Goal: Task Accomplishment & Management: Complete application form

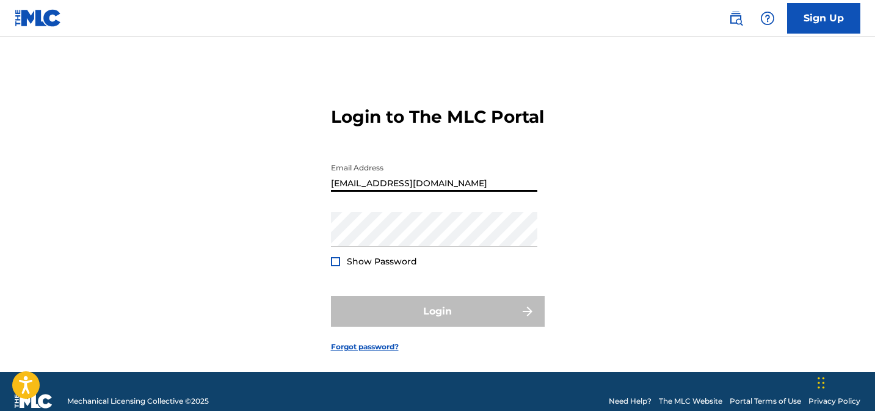
type input "[EMAIL_ADDRESS][DOMAIN_NAME]"
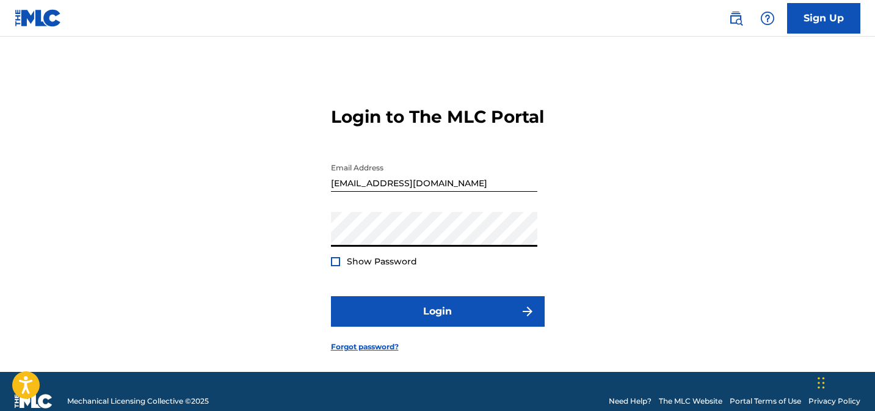
click at [331, 296] on button "Login" at bounding box center [438, 311] width 214 height 31
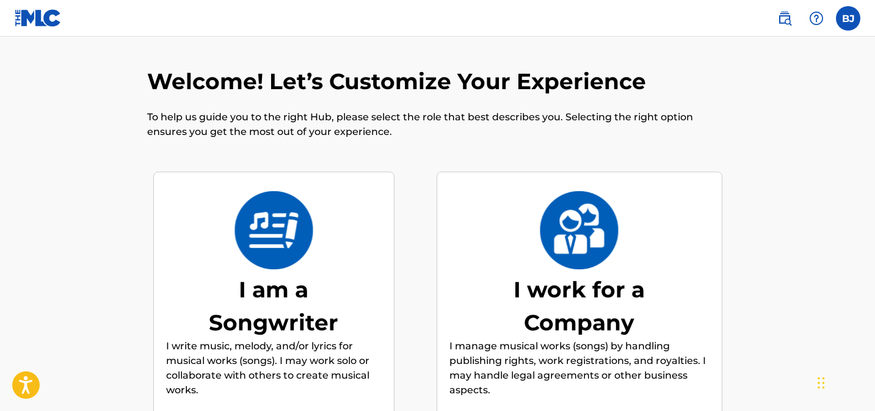
scroll to position [55, 0]
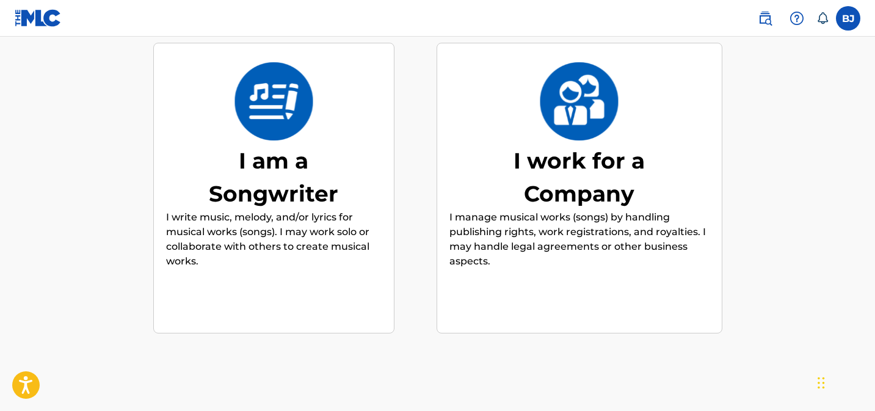
click at [283, 176] on div "I am a Songwriter" at bounding box center [273, 177] width 183 height 66
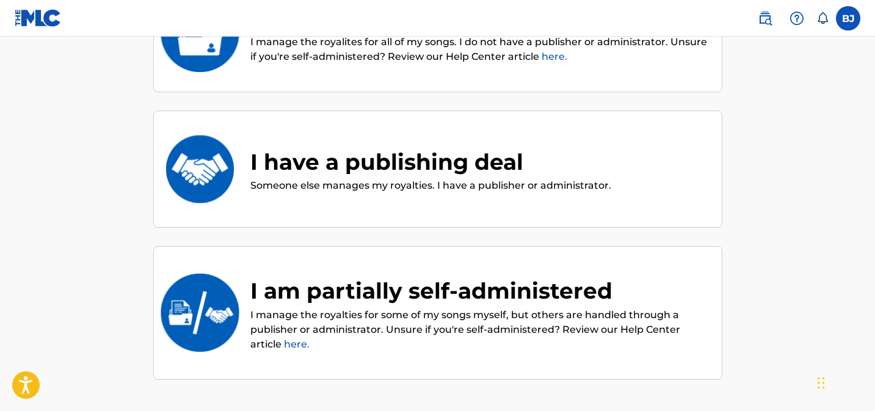
scroll to position [198, 0]
click at [432, 296] on div "I am partially self-administered" at bounding box center [479, 290] width 459 height 33
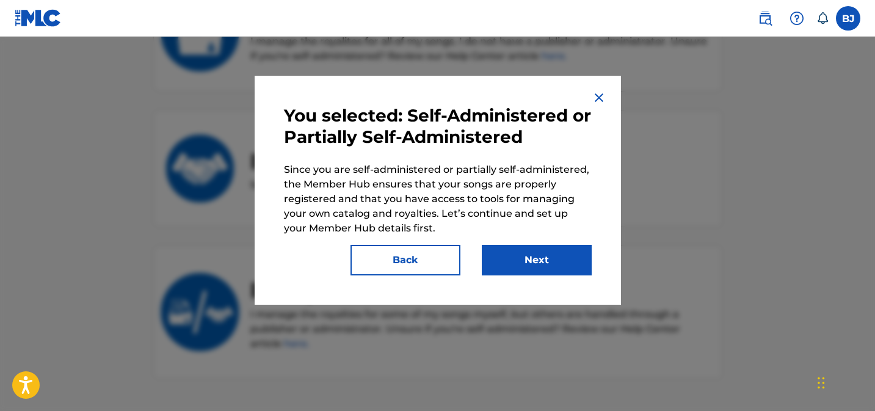
click at [600, 96] on img at bounding box center [599, 97] width 15 height 15
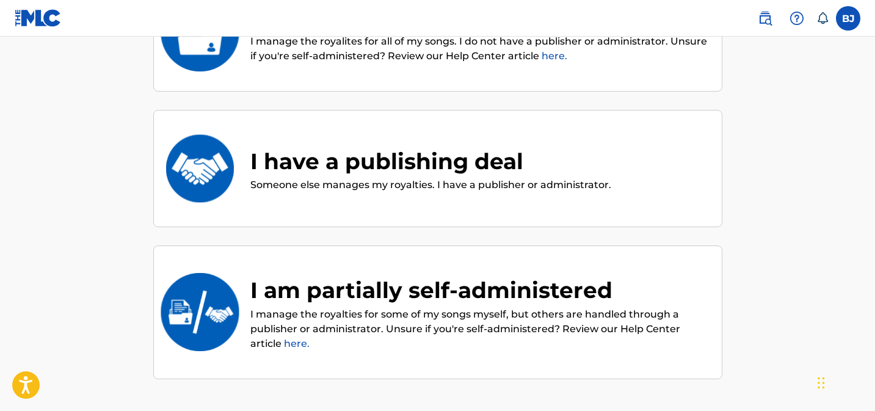
click at [518, 172] on div "I have a publishing deal" at bounding box center [430, 161] width 361 height 33
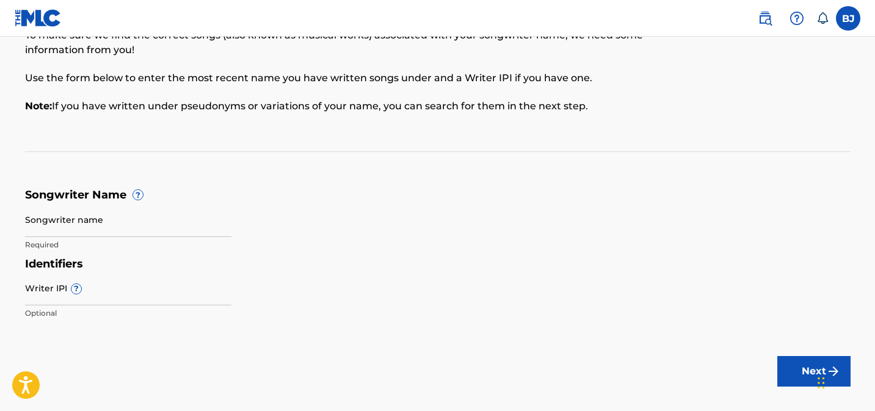
scroll to position [85, 0]
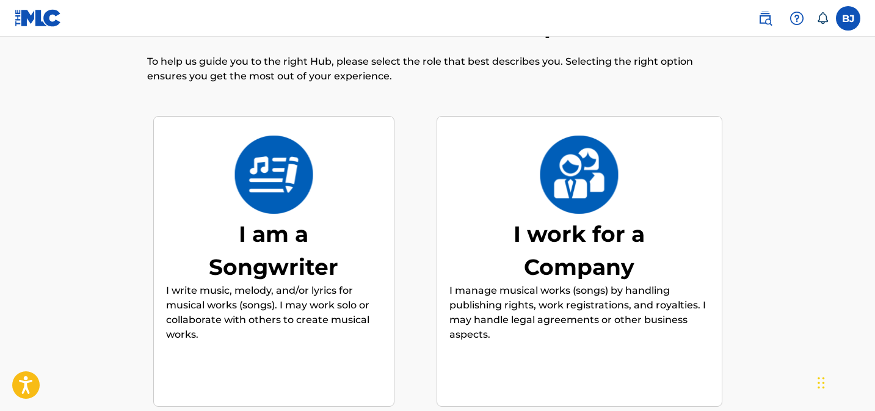
scroll to position [55, 0]
click at [260, 243] on div "I am a Songwriter" at bounding box center [273, 251] width 183 height 66
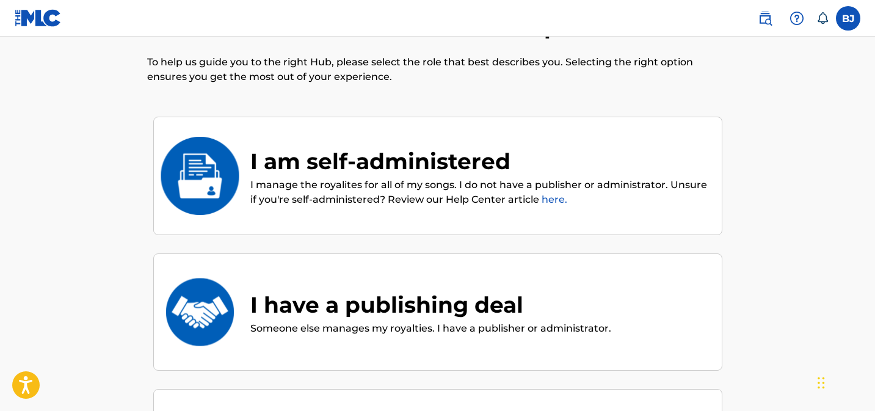
click at [377, 169] on div "I am self-administered" at bounding box center [479, 161] width 459 height 33
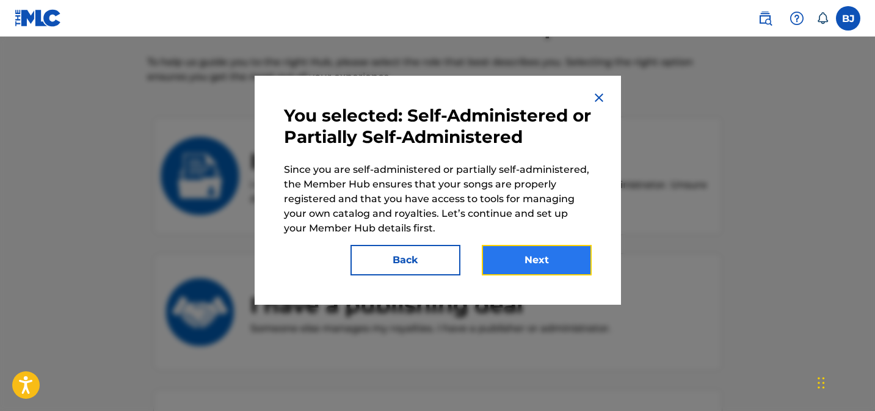
click at [539, 262] on button "Next" at bounding box center [537, 260] width 110 height 31
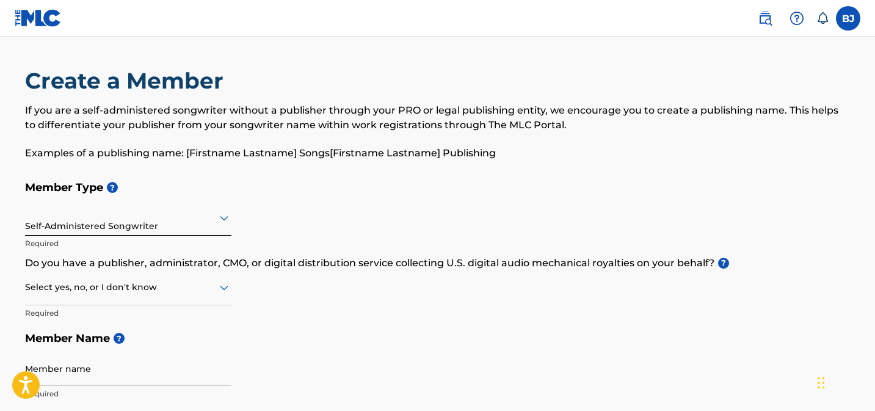
click at [165, 231] on div "Self-Administered Songwriter" at bounding box center [128, 218] width 206 height 30
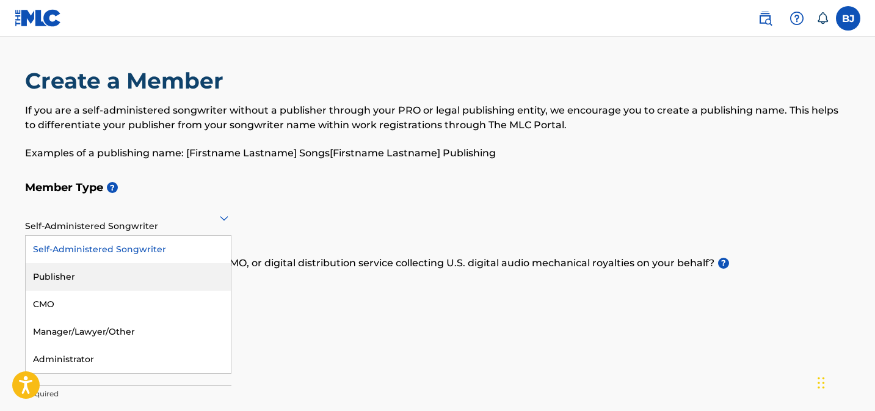
click at [376, 314] on div "Member Type ? Publisher, 2 of 5. 5 results available. Use Up and Down to choose…" at bounding box center [438, 290] width 826 height 231
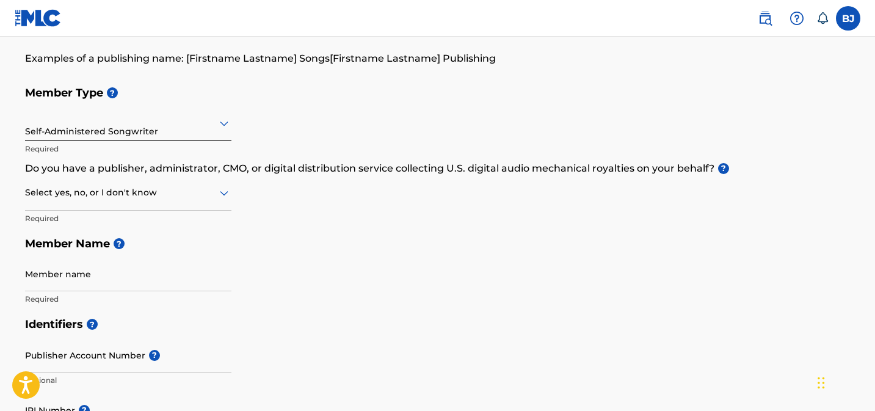
scroll to position [95, 0]
click at [222, 197] on icon at bounding box center [224, 192] width 15 height 15
click at [114, 225] on div "Yes" at bounding box center [128, 223] width 205 height 27
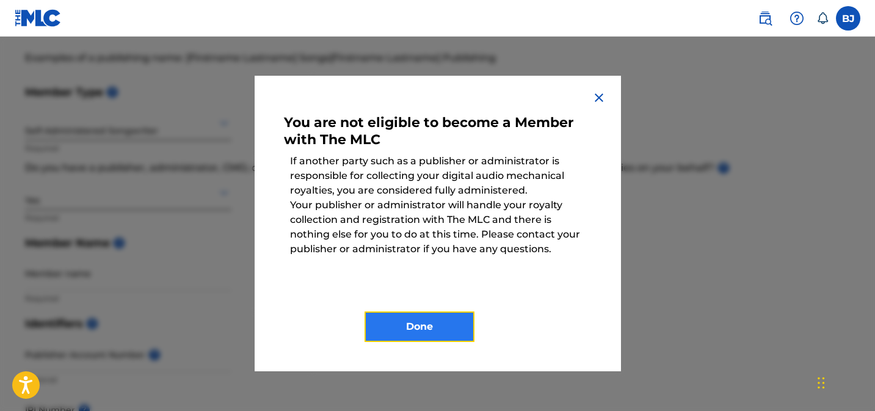
click at [424, 330] on button "Done" at bounding box center [420, 326] width 110 height 31
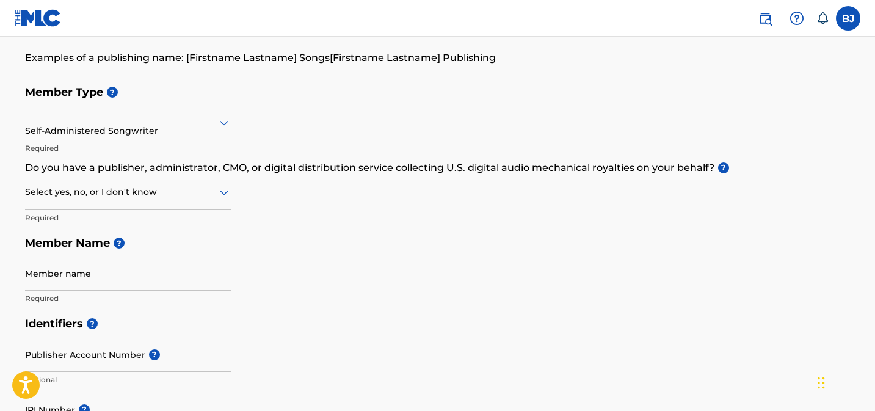
click at [218, 193] on icon at bounding box center [224, 192] width 15 height 15
click at [162, 220] on div "Yes" at bounding box center [128, 223] width 205 height 27
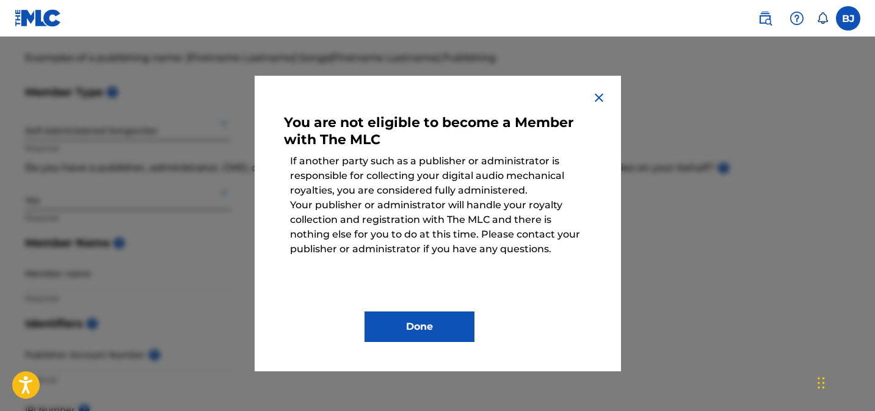
click at [596, 93] on img at bounding box center [599, 97] width 15 height 15
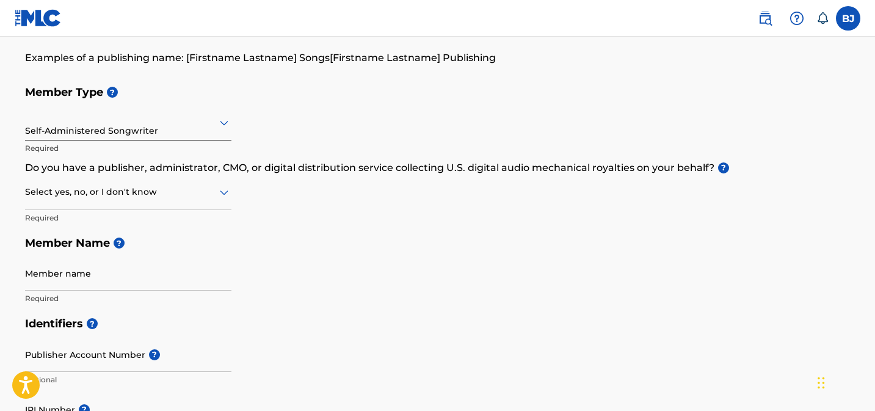
scroll to position [0, 0]
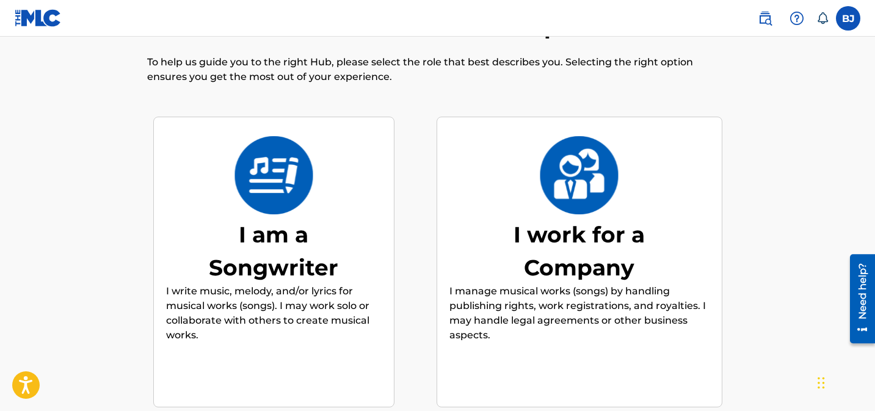
click at [303, 269] on div "I am a Songwriter" at bounding box center [273, 251] width 183 height 66
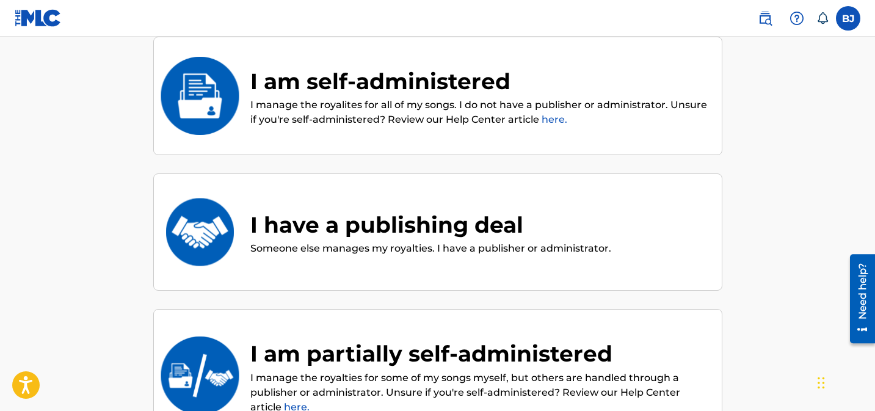
scroll to position [144, 0]
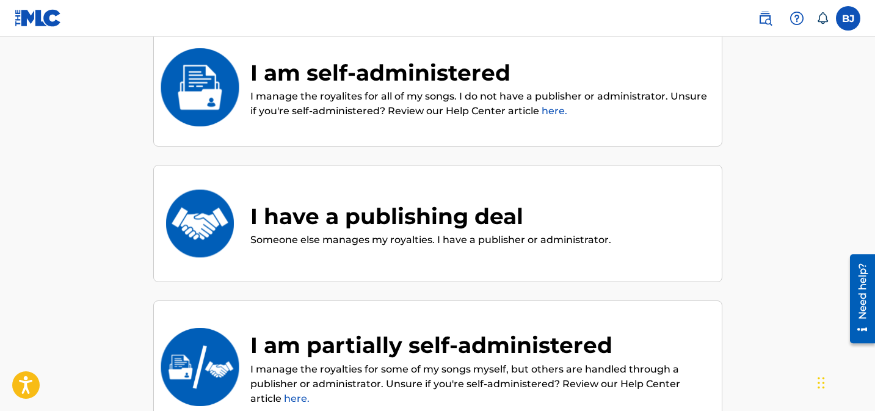
click at [397, 366] on p "I manage the royalties for some of my songs myself, but others are handled thro…" at bounding box center [479, 384] width 459 height 44
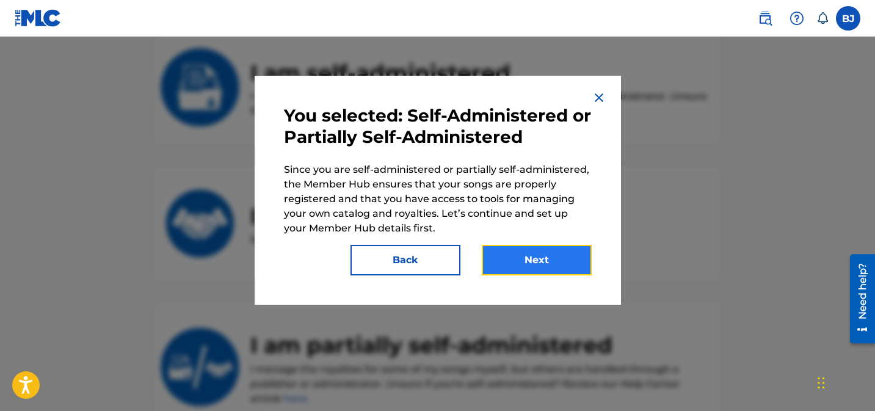
click at [504, 264] on button "Next" at bounding box center [537, 260] width 110 height 31
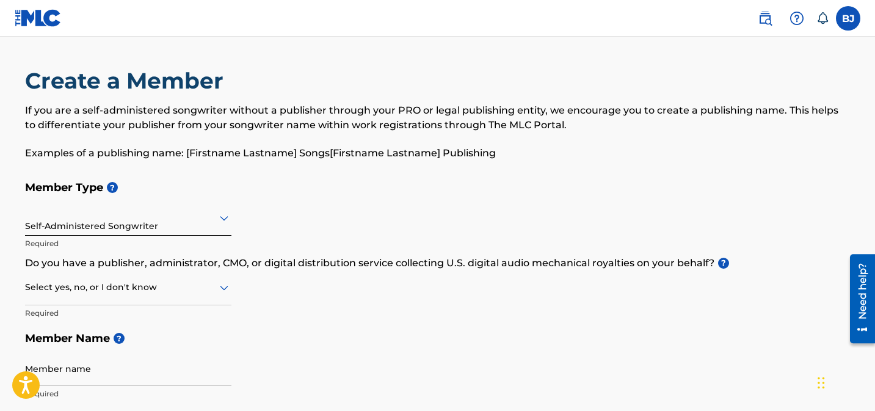
click at [147, 217] on div at bounding box center [128, 217] width 206 height 15
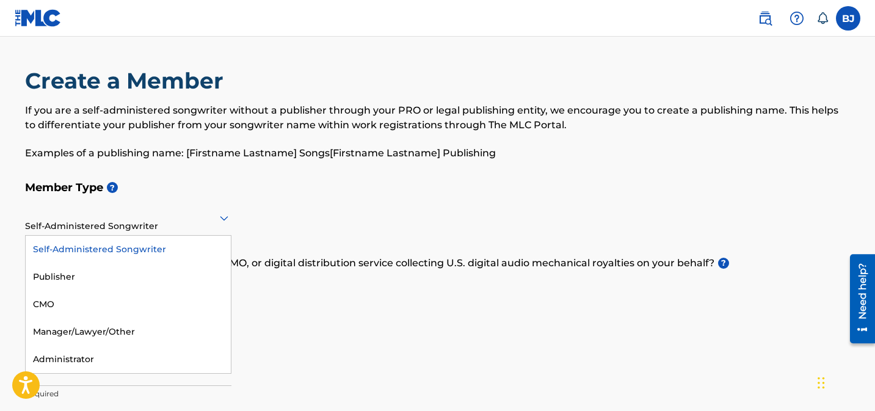
click at [145, 253] on div "Self-Administered Songwriter" at bounding box center [128, 249] width 205 height 27
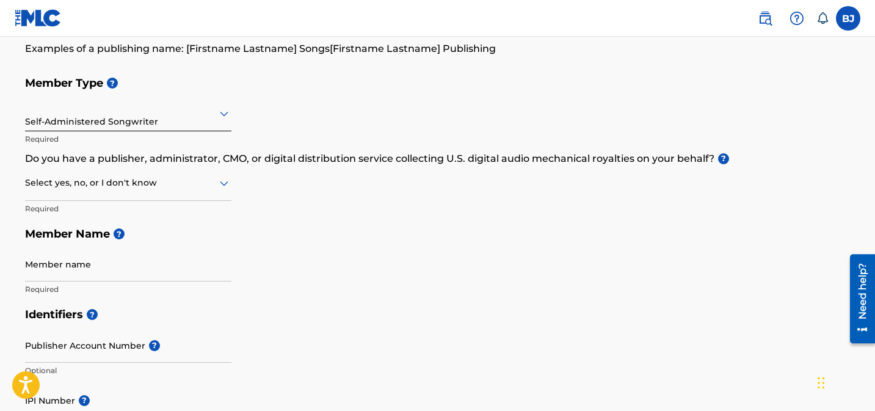
scroll to position [112, 0]
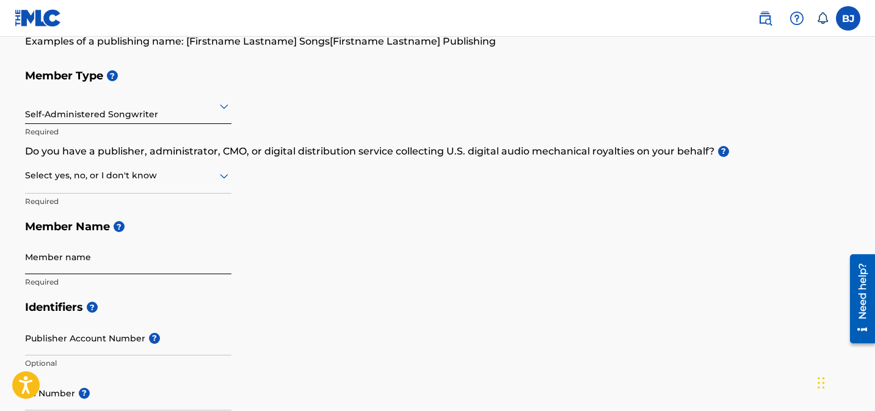
click at [150, 260] on input "Member name" at bounding box center [128, 256] width 206 height 35
type input "[PERSON_NAME]"
click at [90, 342] on input "Publisher Account Number ?" at bounding box center [128, 338] width 206 height 35
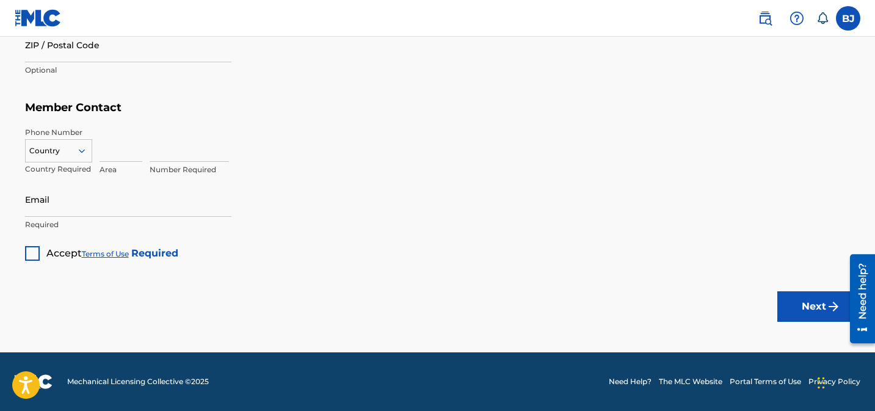
scroll to position [0, 0]
